Goal: Register for event/course: Register for event/course

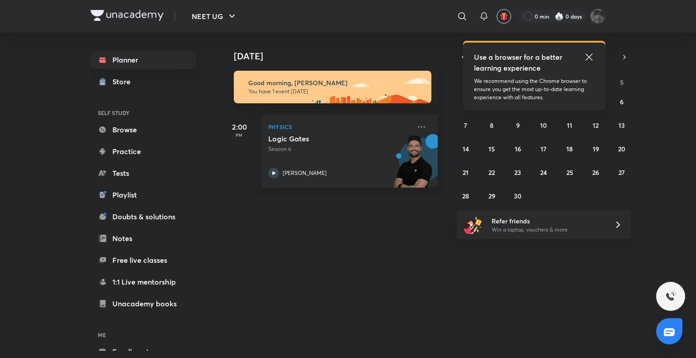
click at [587, 54] on icon at bounding box center [588, 57] width 11 height 11
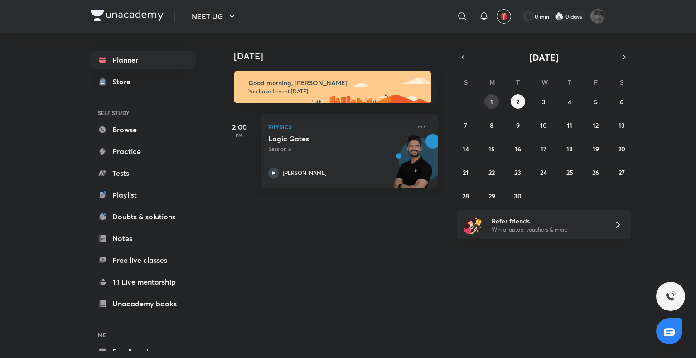
click at [487, 105] on button "1" at bounding box center [491, 101] width 14 height 14
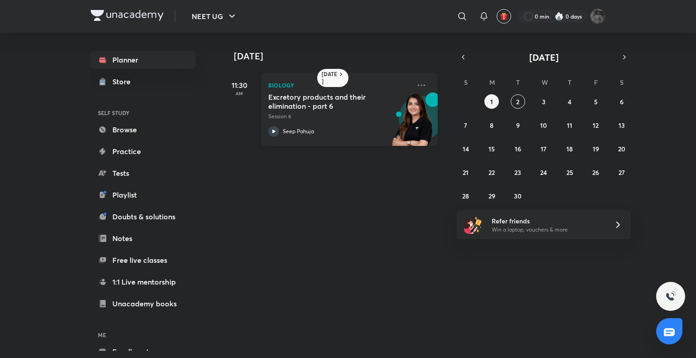
click at [328, 121] on div "Excretory products and their elimination - part 6 Session 6 Seep Pahuja" at bounding box center [339, 114] width 142 height 44
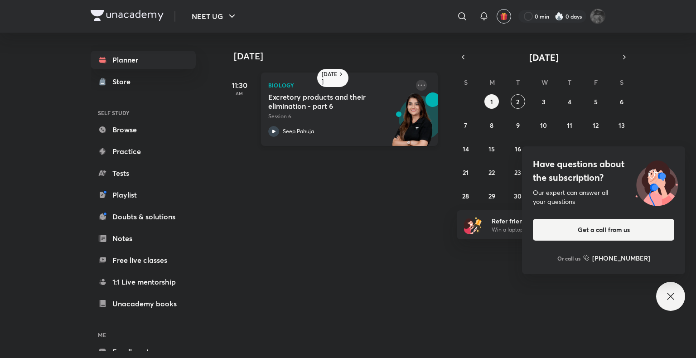
click at [416, 84] on icon at bounding box center [421, 85] width 11 height 11
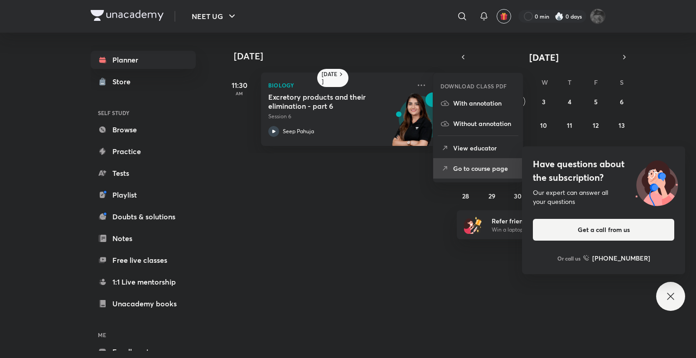
click at [476, 158] on li "Go to course page" at bounding box center [478, 168] width 90 height 20
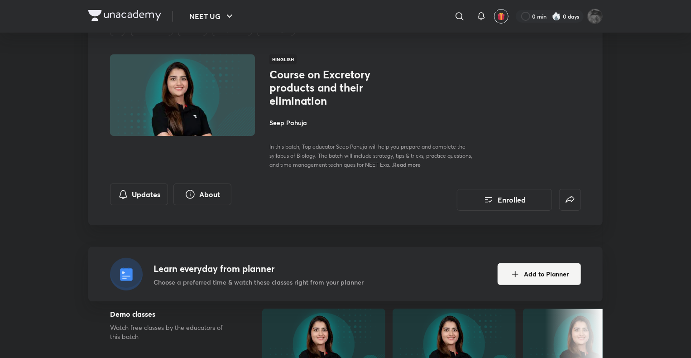
scroll to position [51, 0]
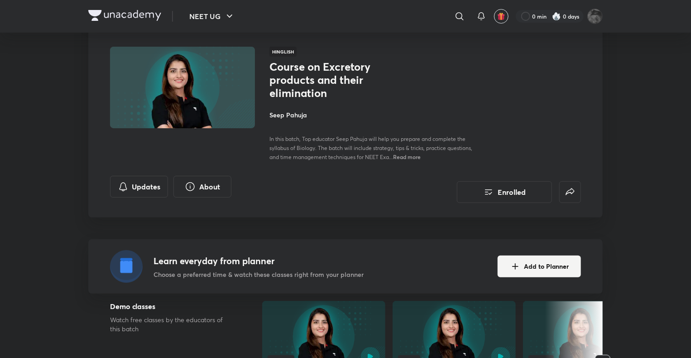
click at [299, 111] on h4 "Seep Pahuja" at bounding box center [370, 115] width 203 height 10
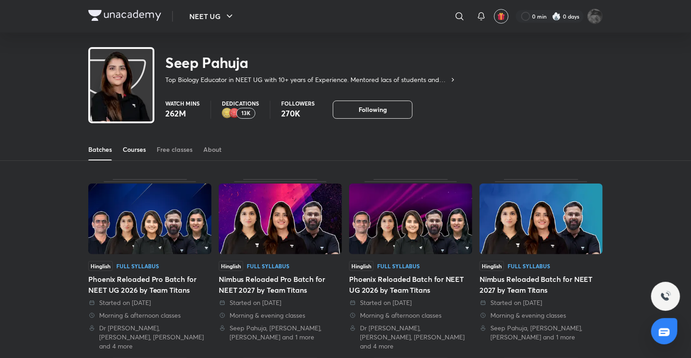
click at [143, 152] on div "Courses" at bounding box center [134, 149] width 23 height 9
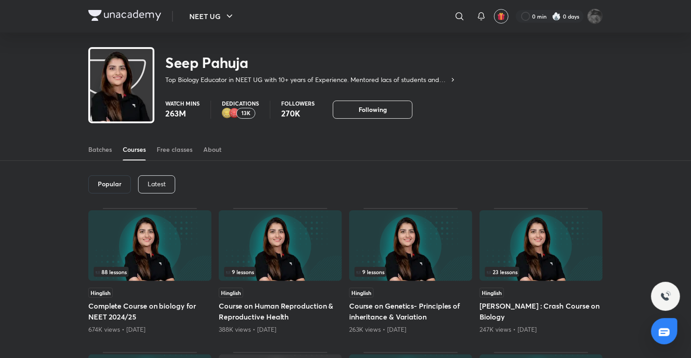
click at [163, 189] on div "Latest" at bounding box center [156, 184] width 37 height 18
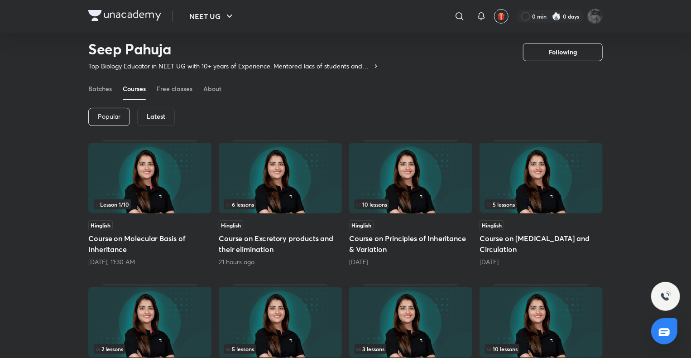
scroll to position [43, 0]
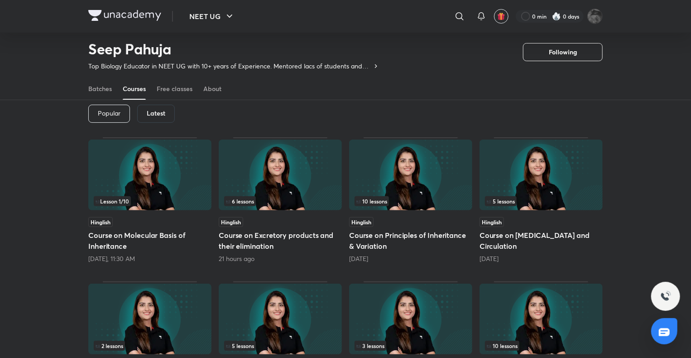
click at [154, 194] on img at bounding box center [149, 174] width 123 height 71
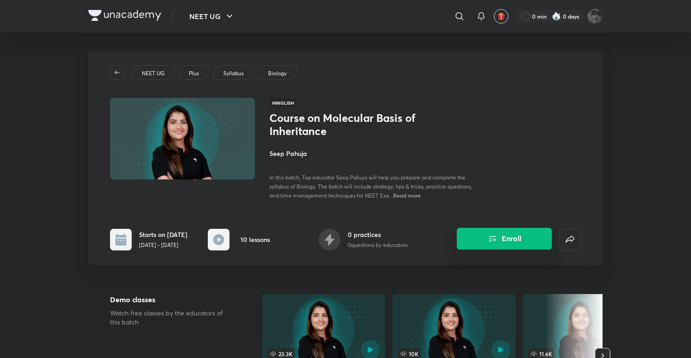
click at [498, 235] on icon "Enroll" at bounding box center [492, 238] width 11 height 11
